Goal: Task Accomplishment & Management: Manage account settings

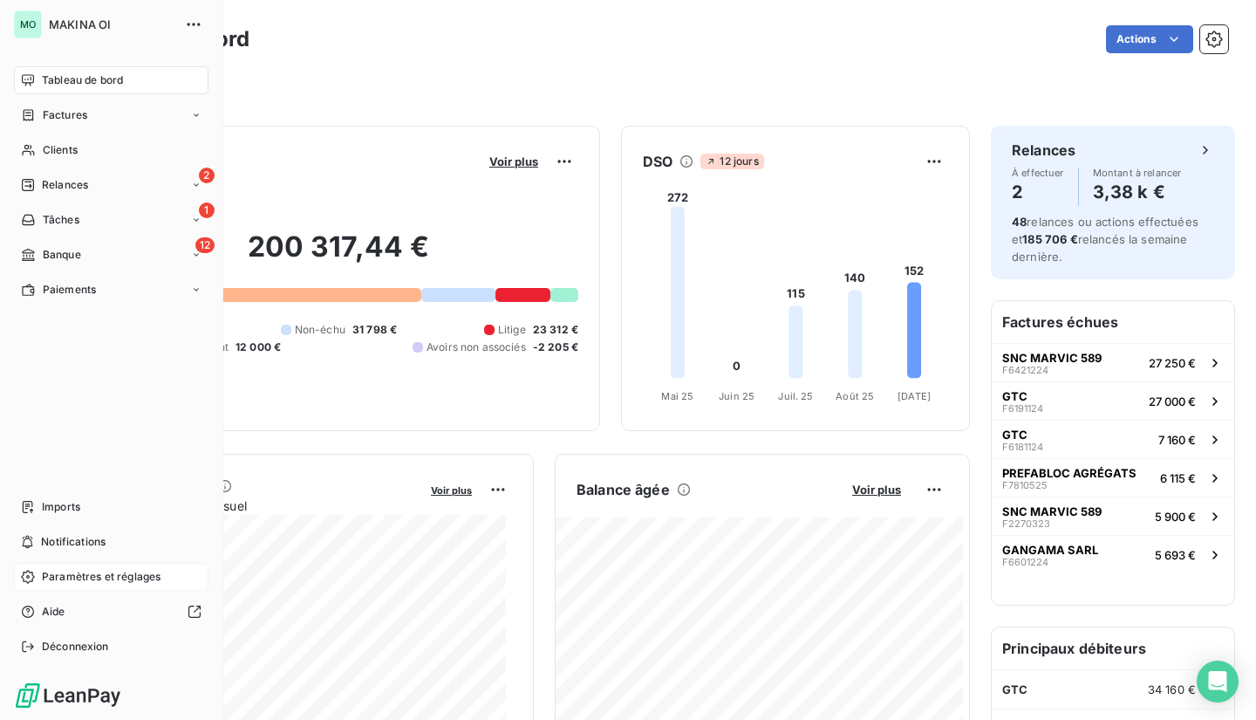
click at [34, 577] on icon at bounding box center [27, 576] width 13 height 13
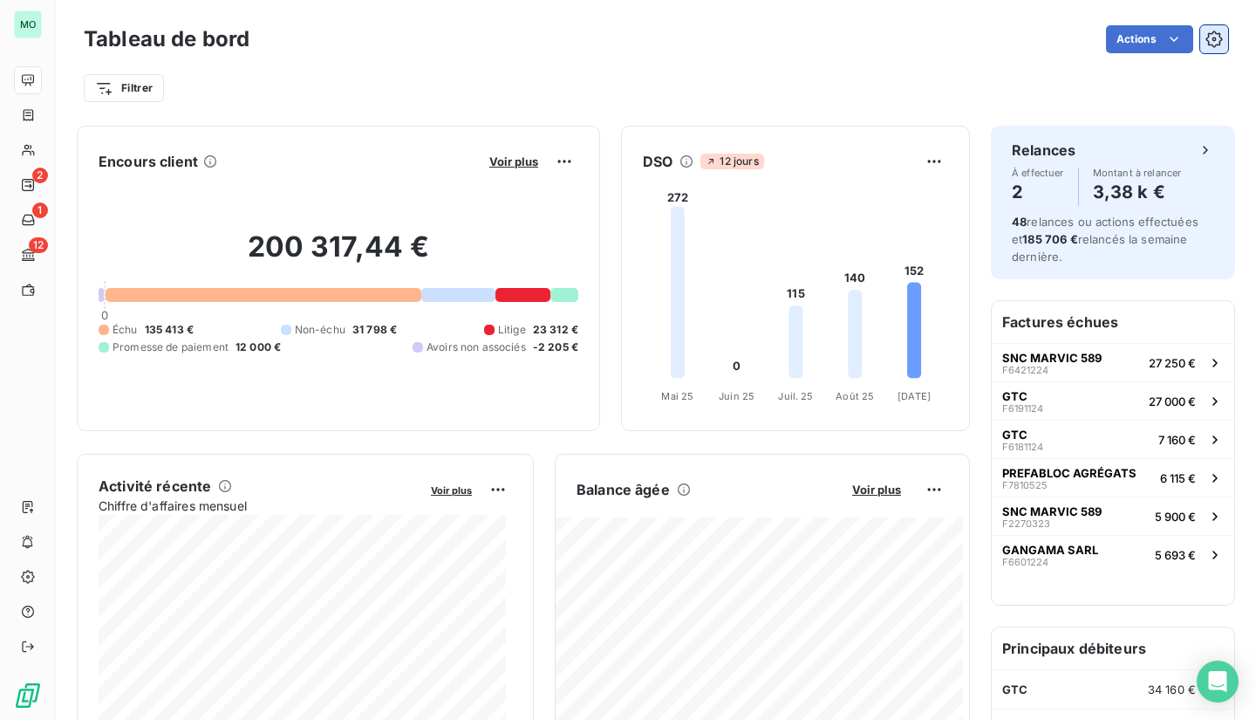
click at [1209, 29] on button "button" at bounding box center [1214, 39] width 28 height 28
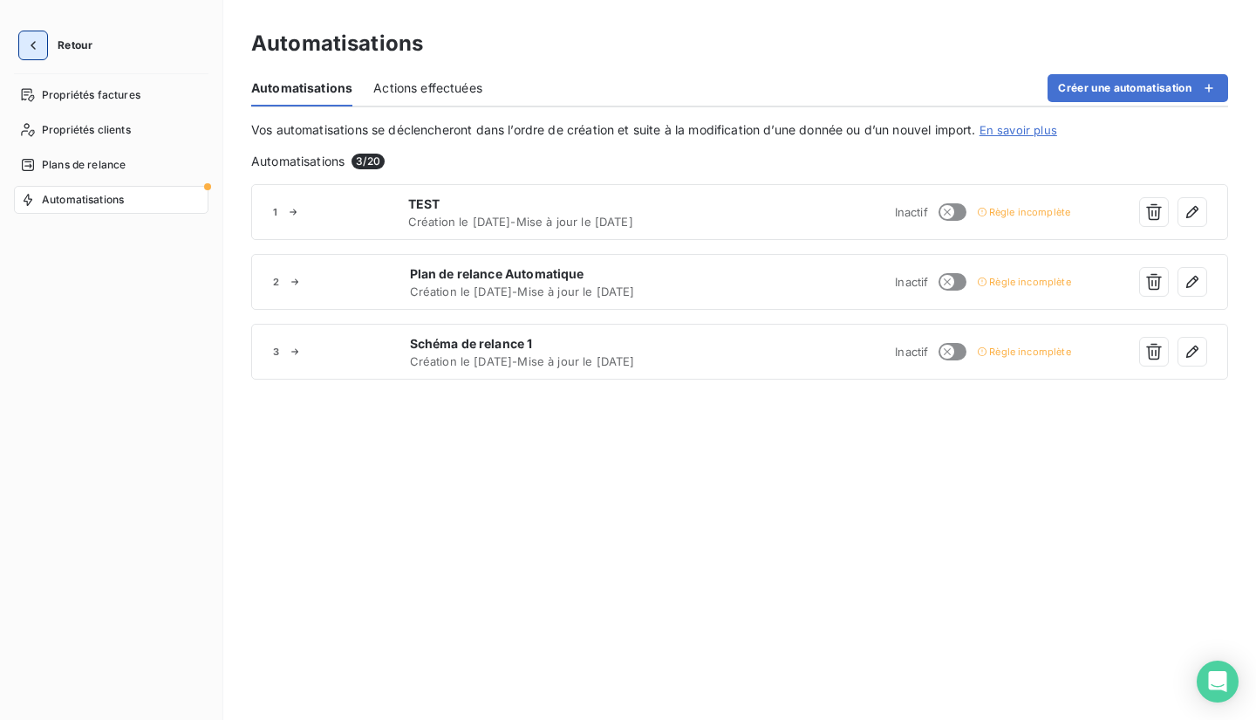
click at [30, 49] on icon "button" at bounding box center [32, 45] width 17 height 17
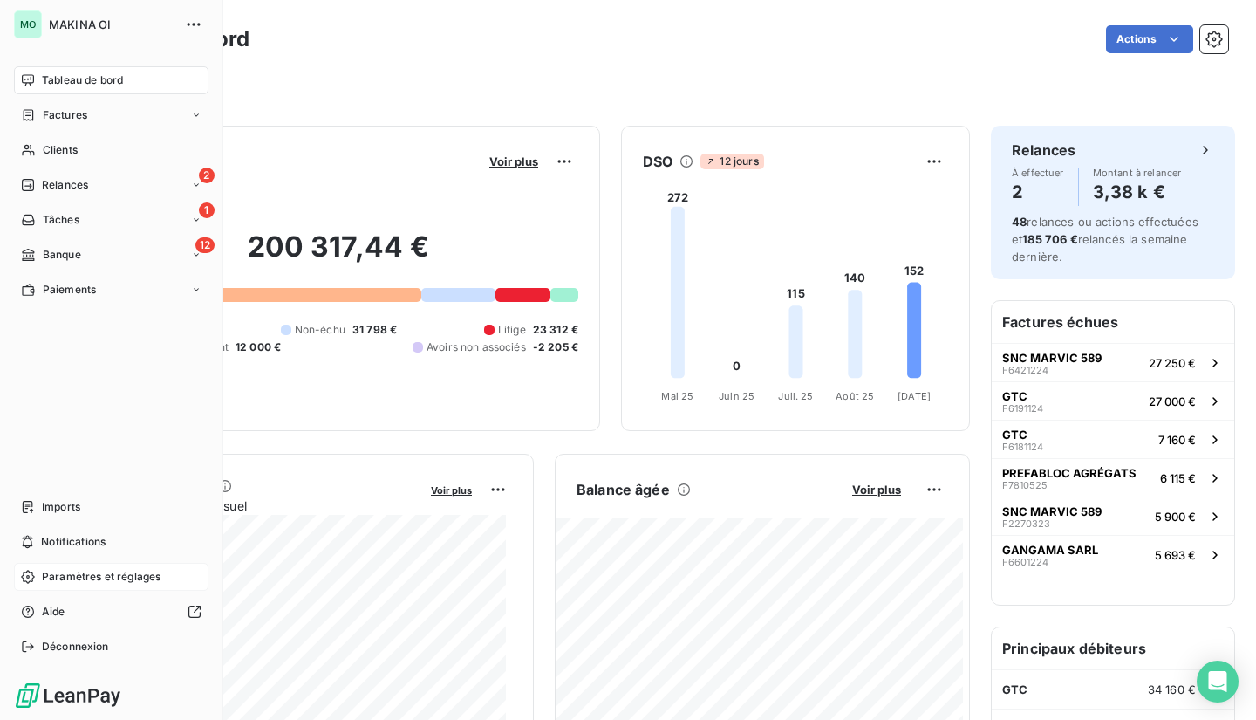
click at [53, 566] on div "Paramètres et réglages" at bounding box center [111, 577] width 195 height 28
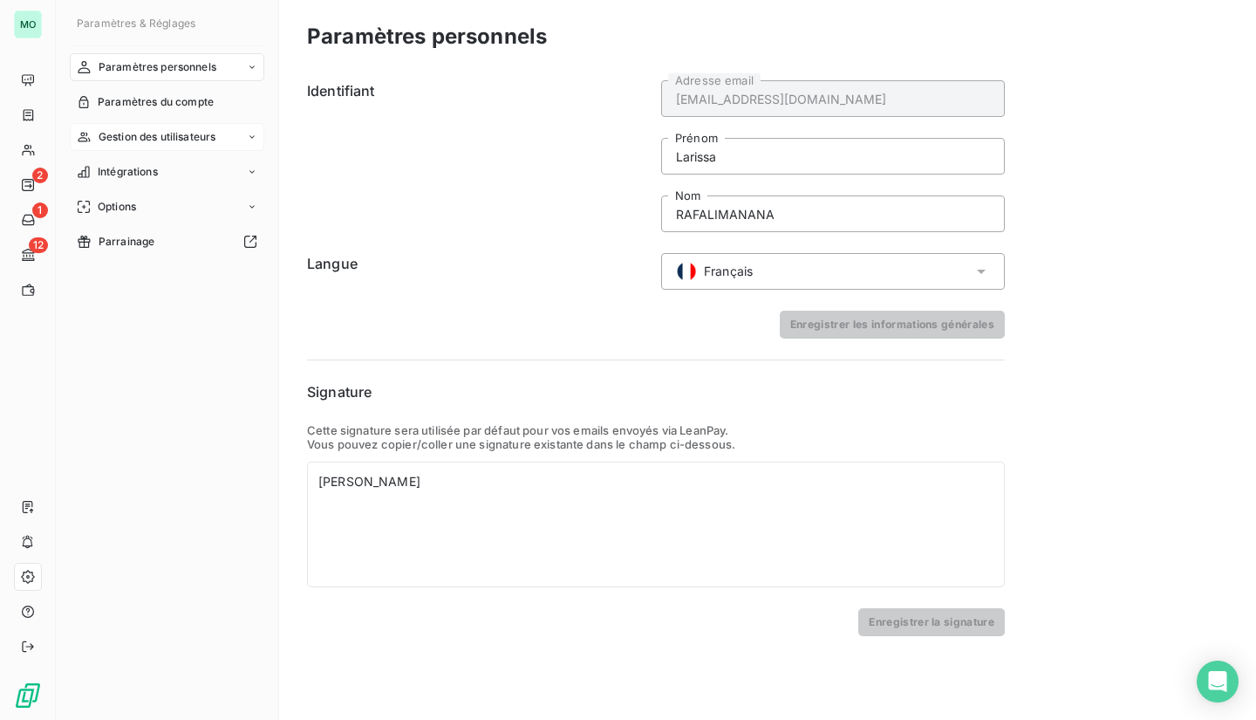
click at [222, 143] on div "Gestion des utilisateurs" at bounding box center [167, 137] width 195 height 28
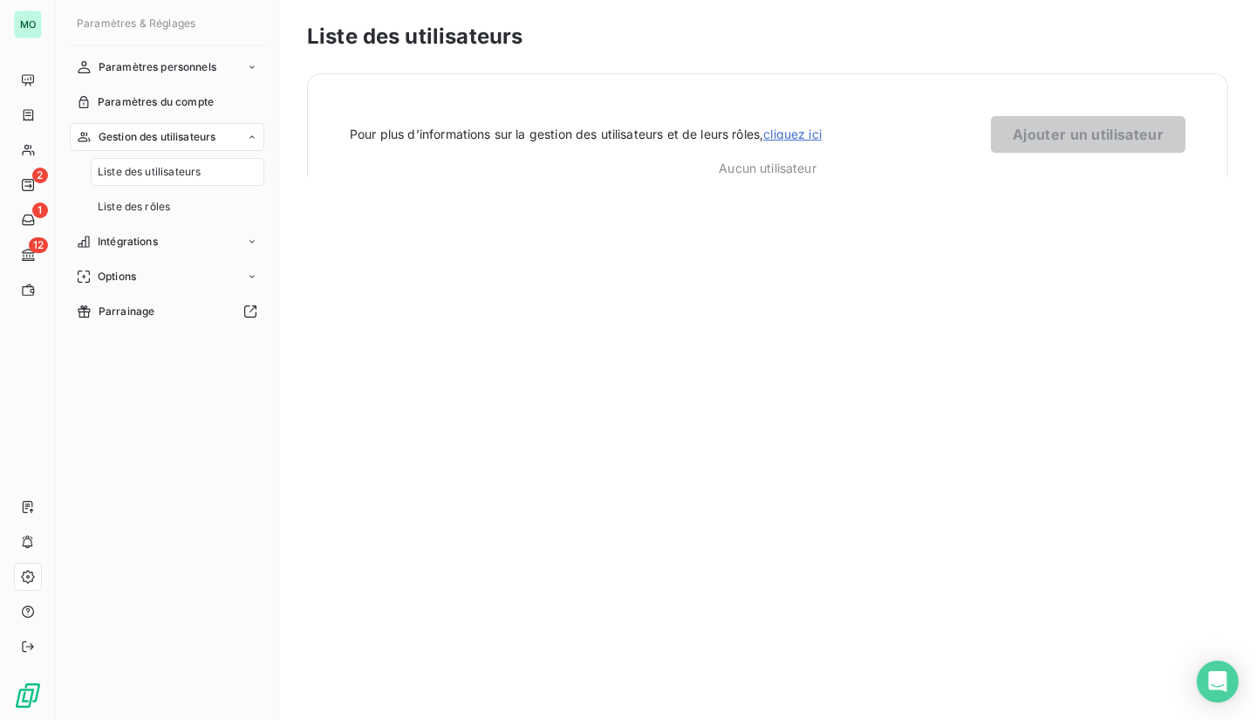
click at [222, 143] on div "Gestion des utilisateurs" at bounding box center [167, 137] width 195 height 28
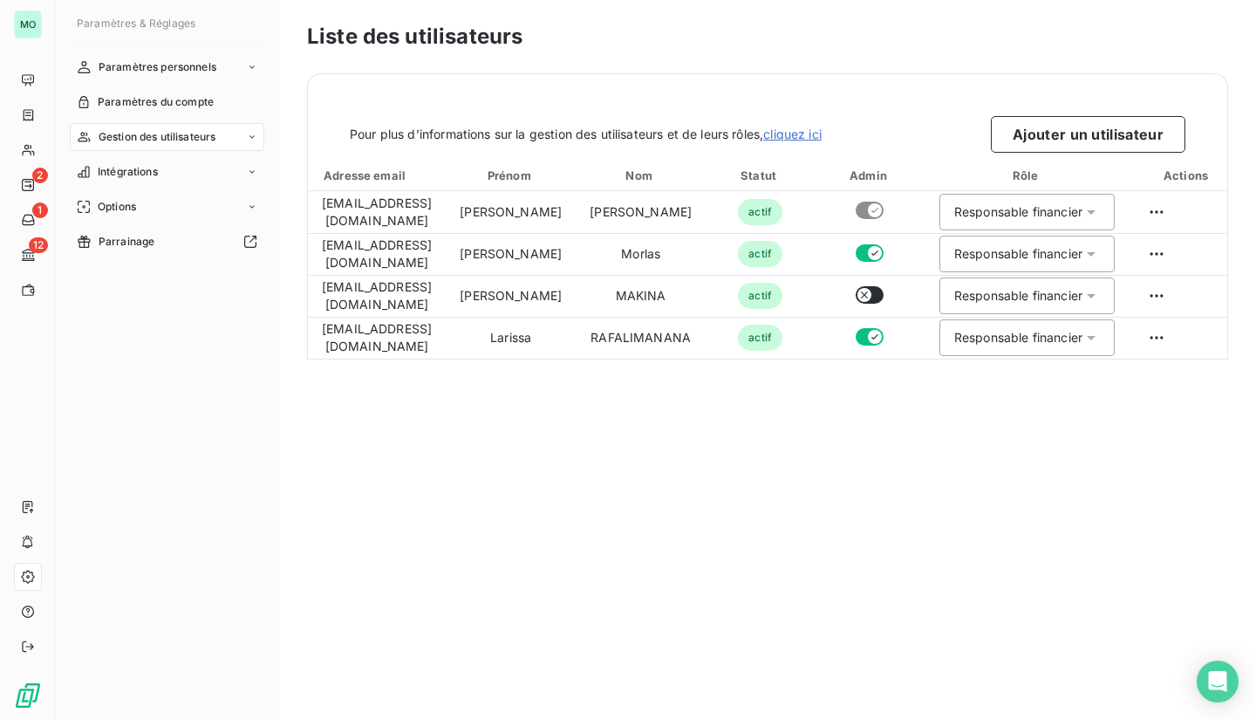
click at [440, 435] on div "Liste des utilisateurs Pour plus d’informations sur la gestion des utilisateurs…" at bounding box center [767, 360] width 977 height 720
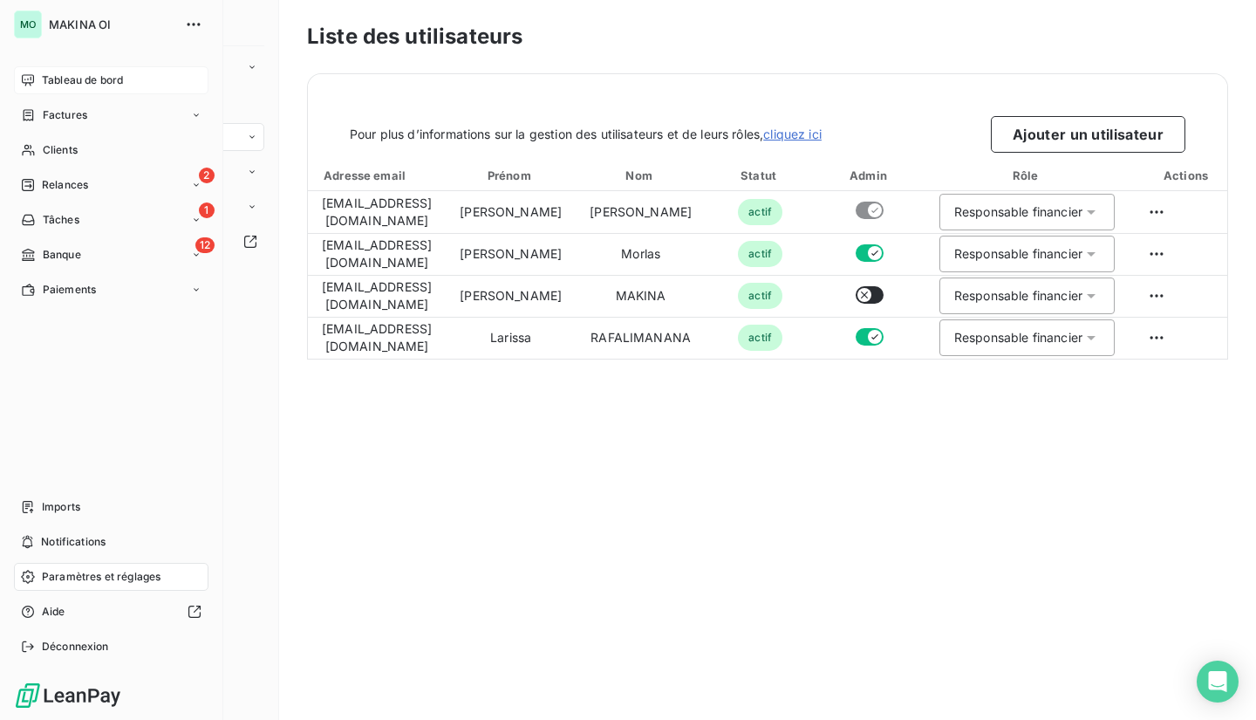
click at [51, 80] on span "Tableau de bord" at bounding box center [82, 80] width 81 height 16
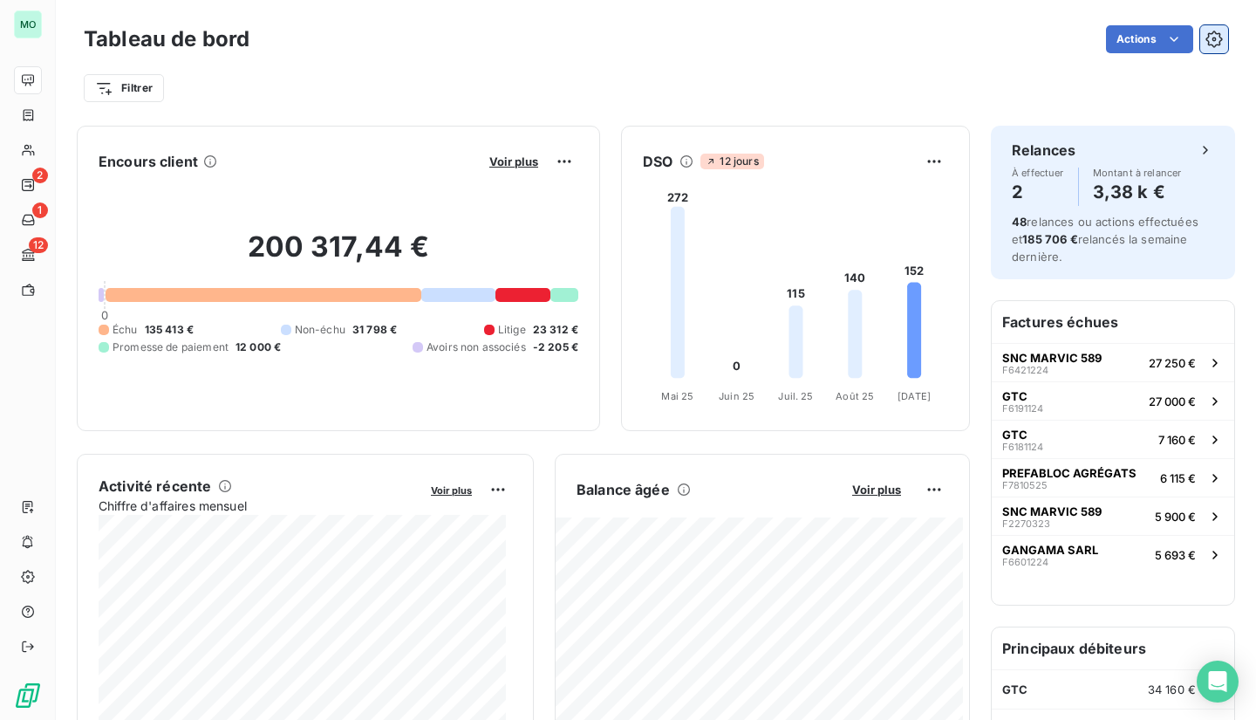
click at [1206, 42] on icon "button" at bounding box center [1214, 39] width 17 height 17
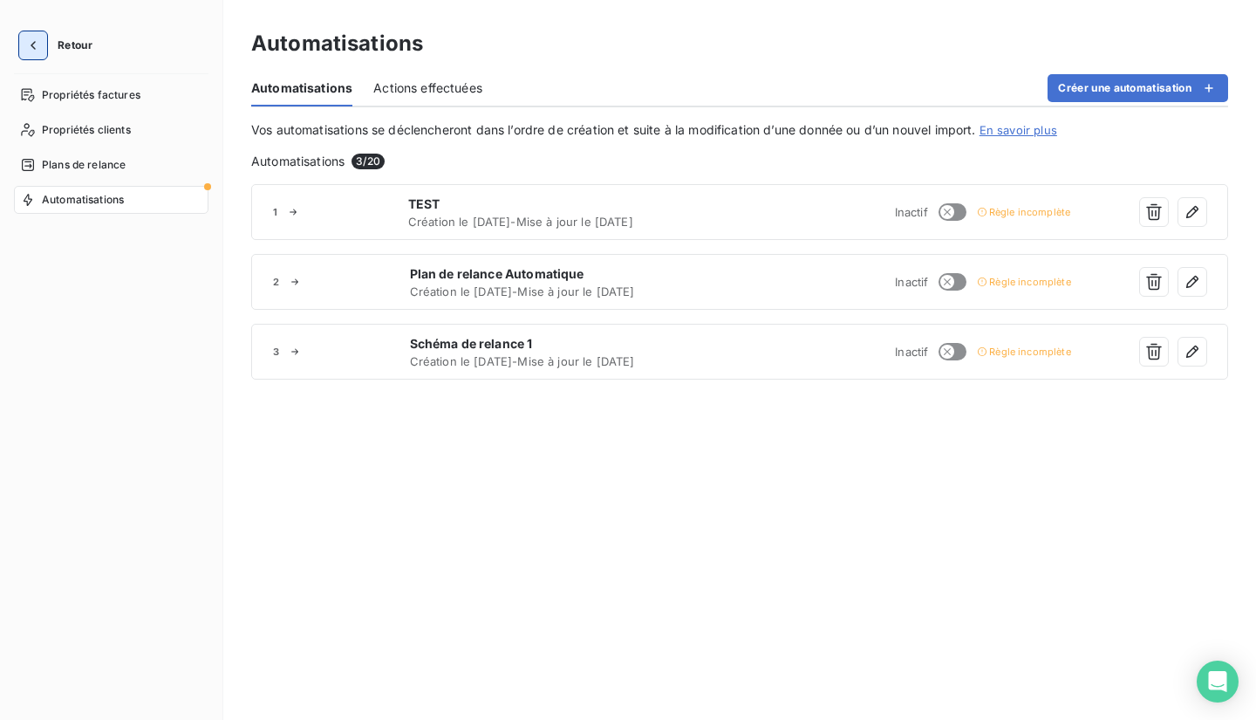
click at [37, 46] on icon "button" at bounding box center [32, 45] width 17 height 17
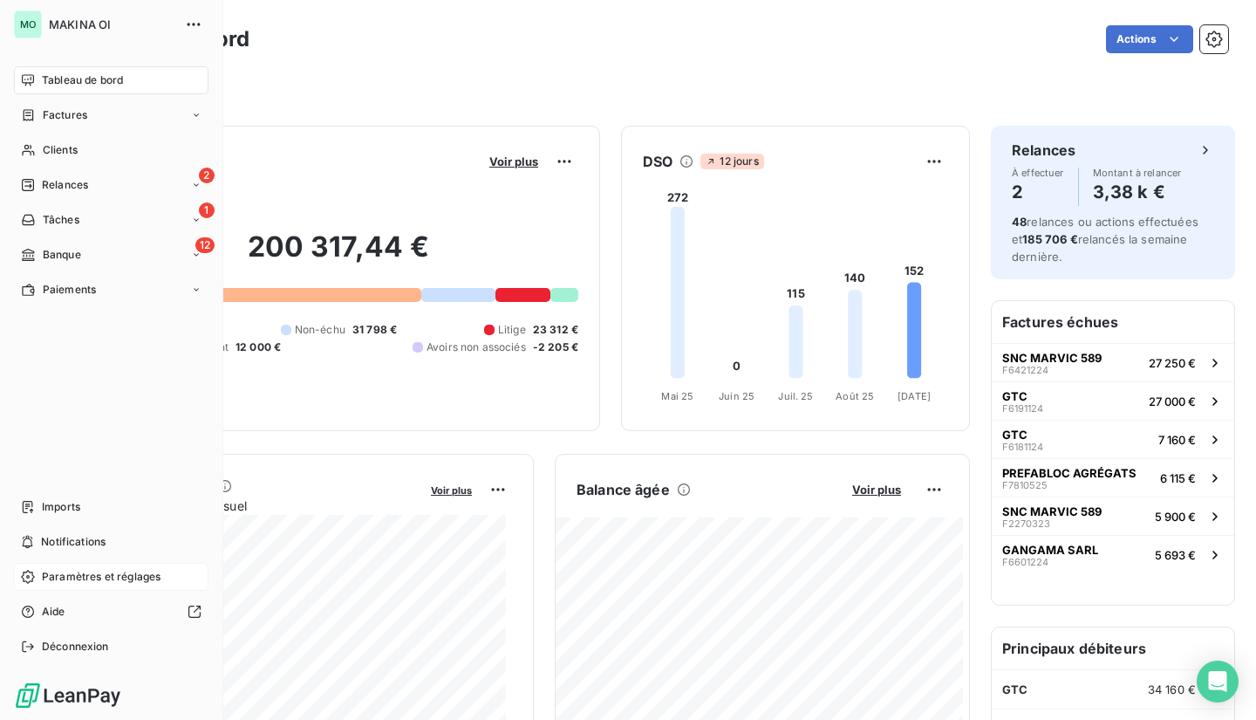
click at [36, 578] on div "Paramètres et réglages" at bounding box center [111, 577] width 195 height 28
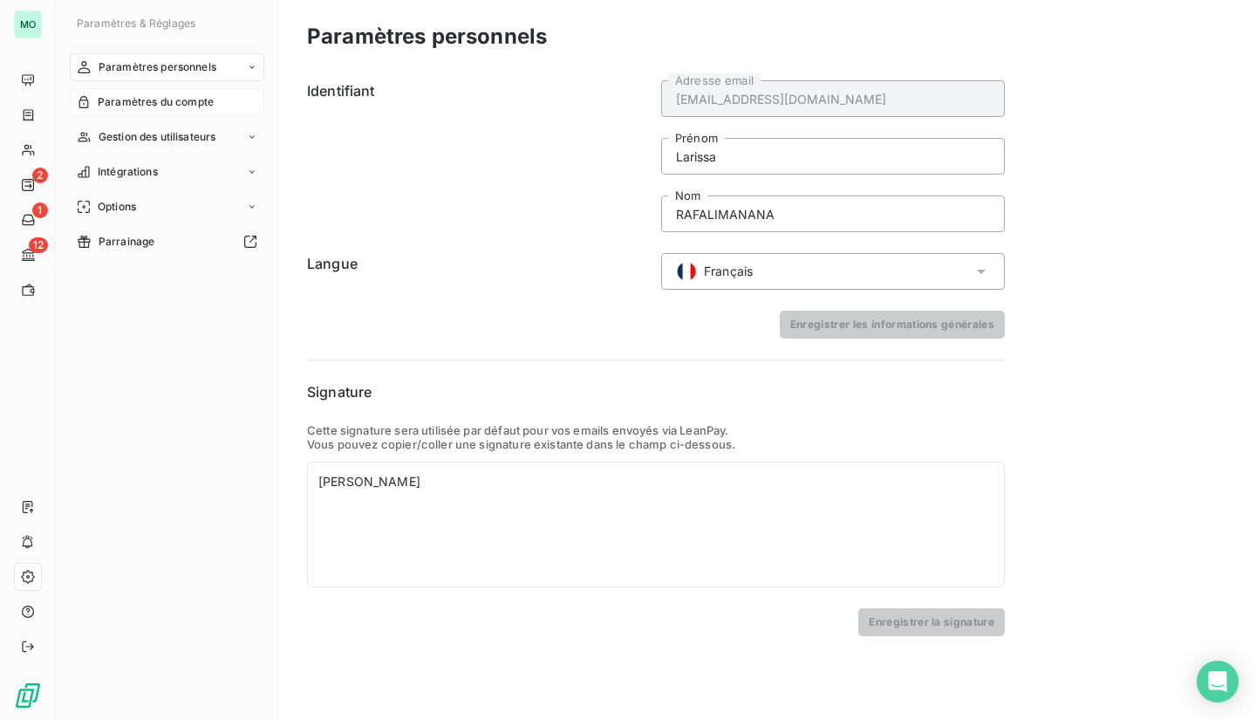
click at [156, 92] on div "Paramètres du compte" at bounding box center [167, 102] width 195 height 28
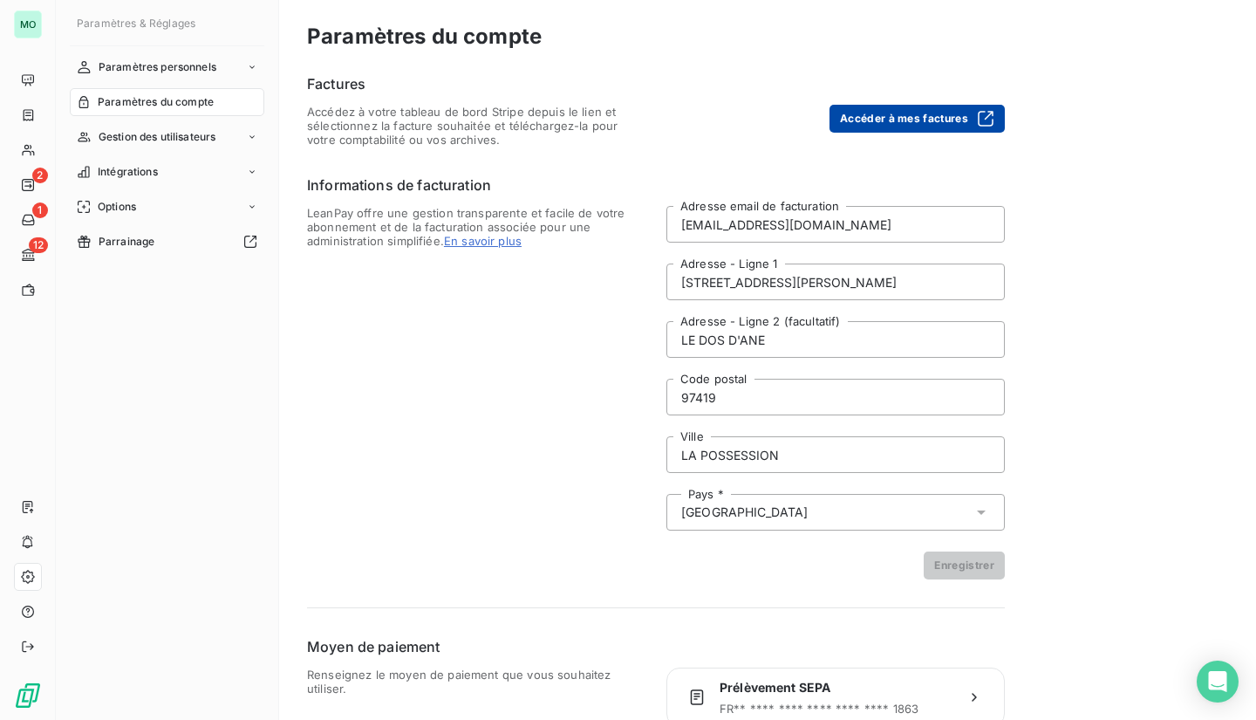
click at [925, 113] on button "Accéder à mes factures" at bounding box center [917, 119] width 175 height 28
